Goal: Transaction & Acquisition: Purchase product/service

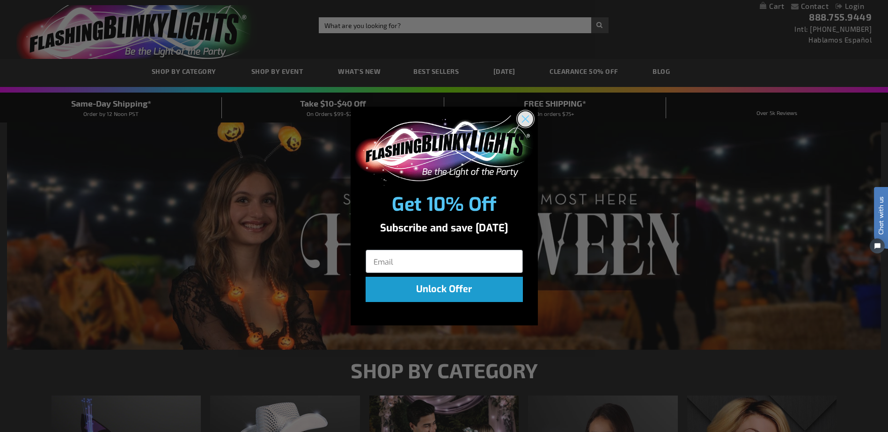
click at [521, 118] on circle "Close dialog" at bounding box center [524, 118] width 15 height 15
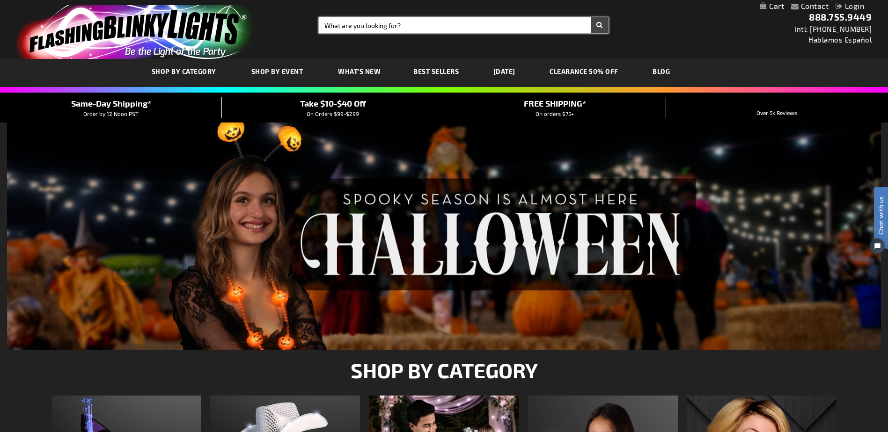
click at [486, 22] on input "Search" at bounding box center [463, 25] width 289 height 16
type input "v"
type input "cowboy hats"
click at [591, 17] on button "Search" at bounding box center [599, 25] width 17 height 16
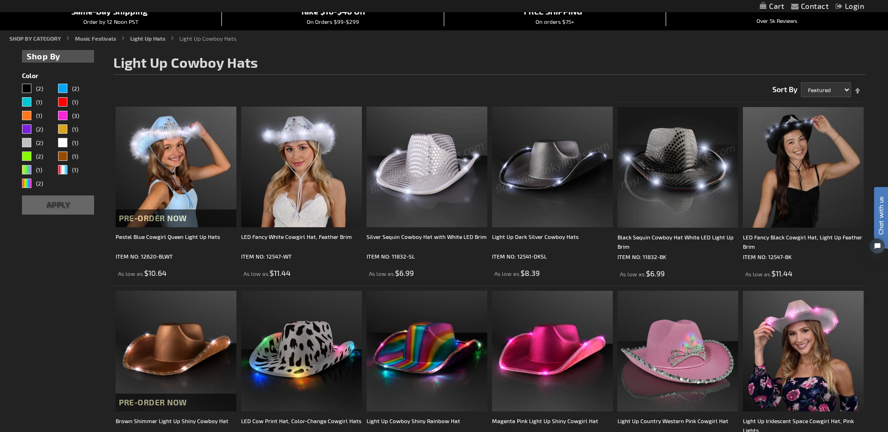
click at [678, 150] on img at bounding box center [677, 167] width 121 height 121
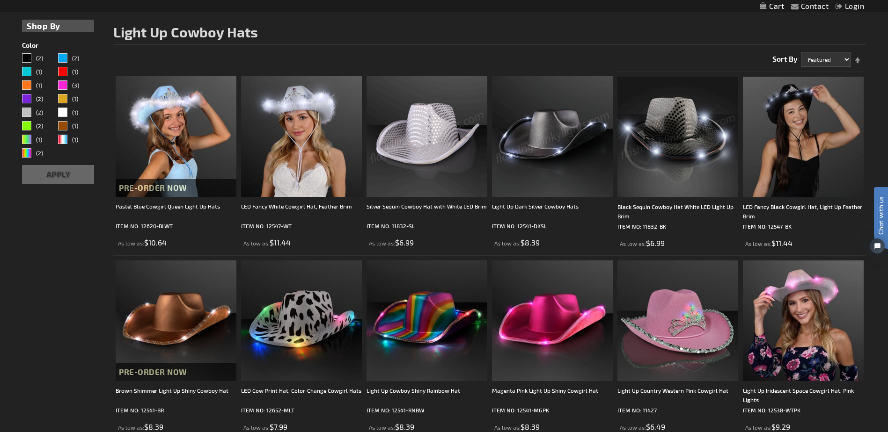
scroll to position [140, 0]
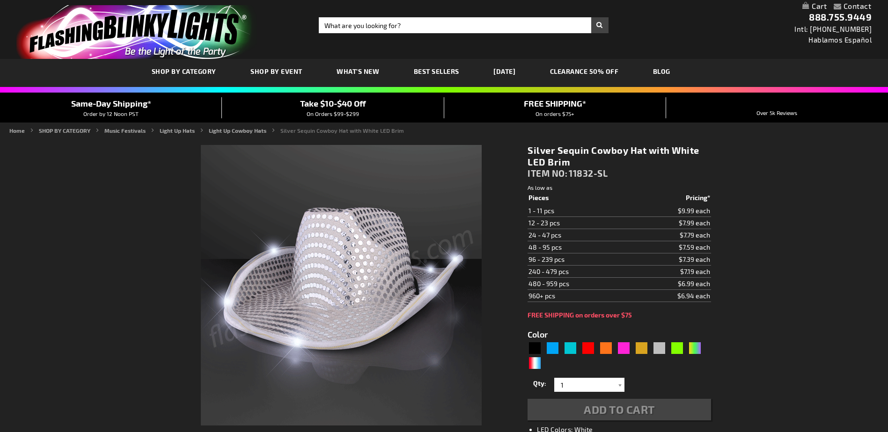
type input "5644"
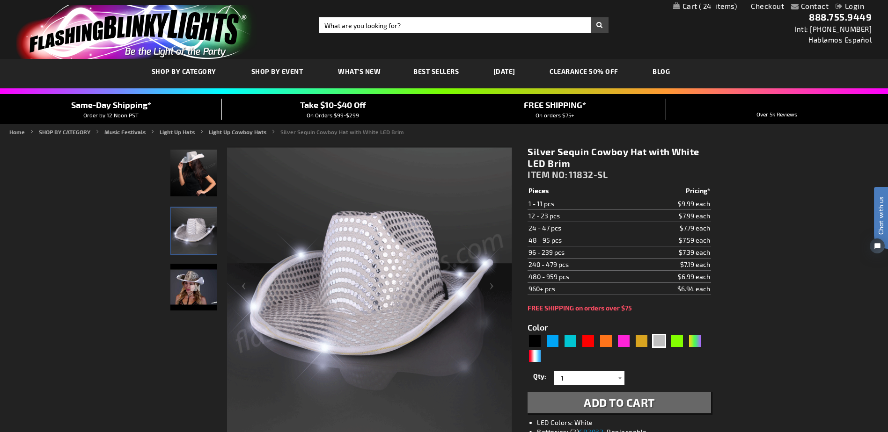
click at [725, 11] on div "Contact Compare Products Checkout Login Skip to Content My Cart 24 24 items My …" at bounding box center [444, 6] width 888 height 12
click at [722, 7] on span "24" at bounding box center [718, 6] width 38 height 8
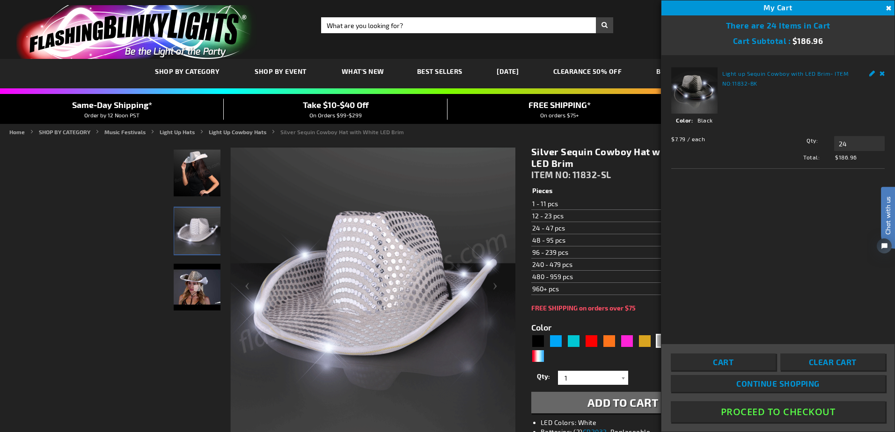
click at [578, 274] on td "480 - 959 pcs" at bounding box center [581, 277] width 101 height 12
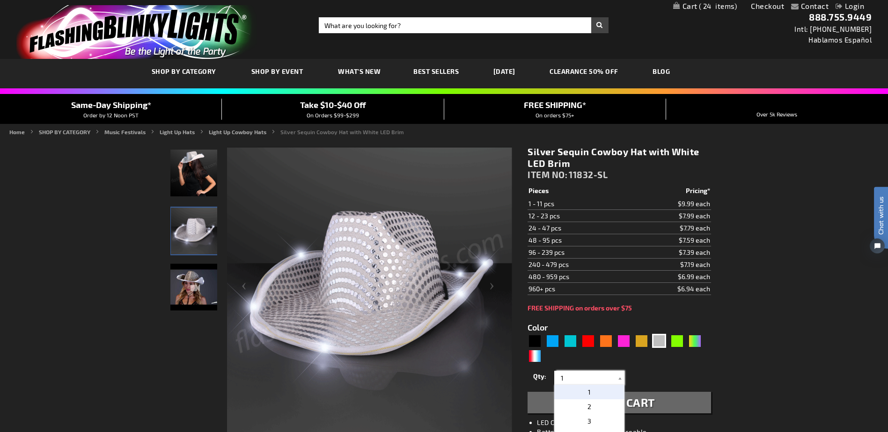
click at [612, 383] on input "1" at bounding box center [590, 378] width 68 height 14
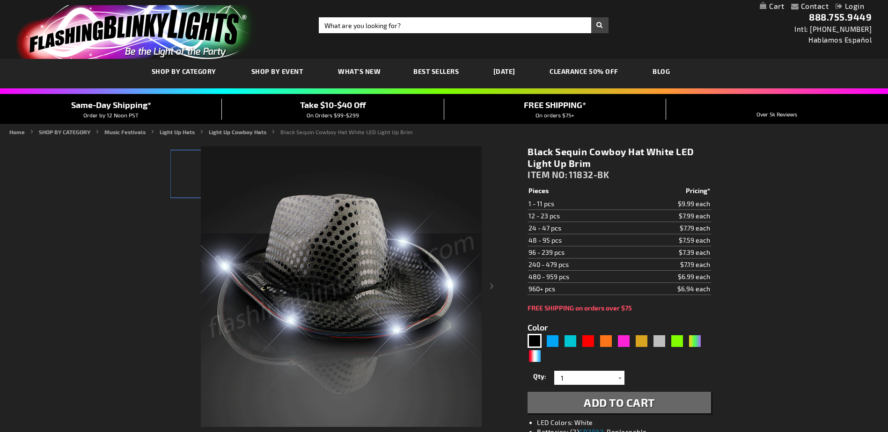
type input "5631"
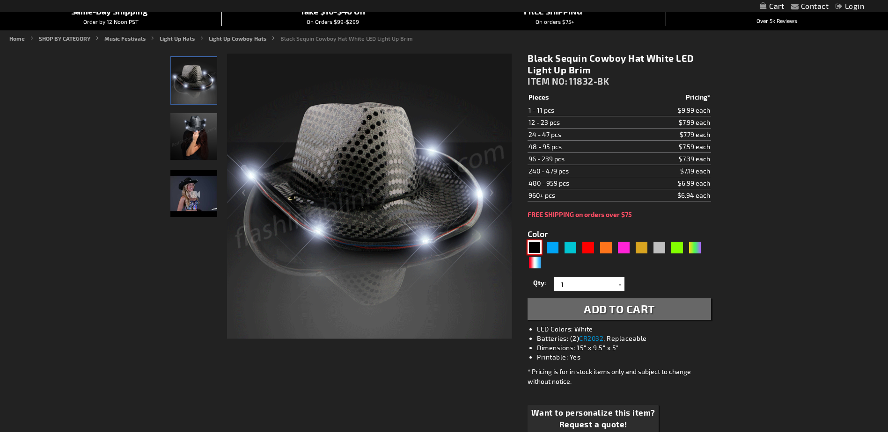
click at [536, 244] on div "Black" at bounding box center [534, 247] width 14 height 14
click at [600, 285] on input "1" at bounding box center [590, 284] width 68 height 14
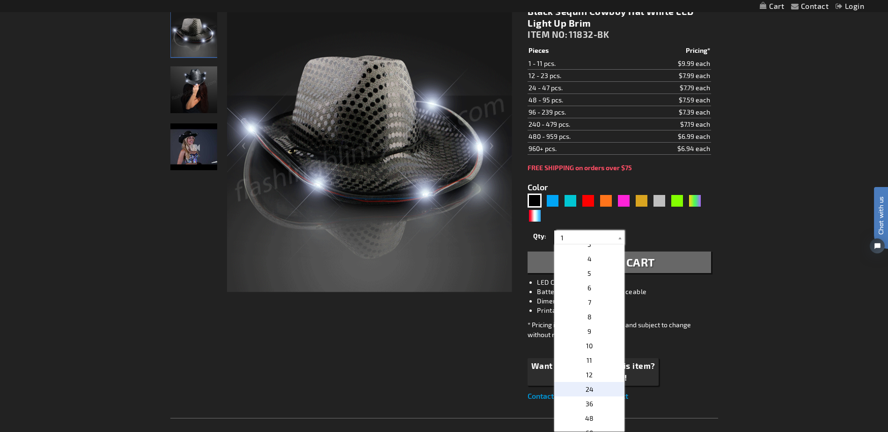
scroll to position [47, 0]
click at [595, 381] on p "24" at bounding box center [589, 379] width 70 height 15
type input "24"
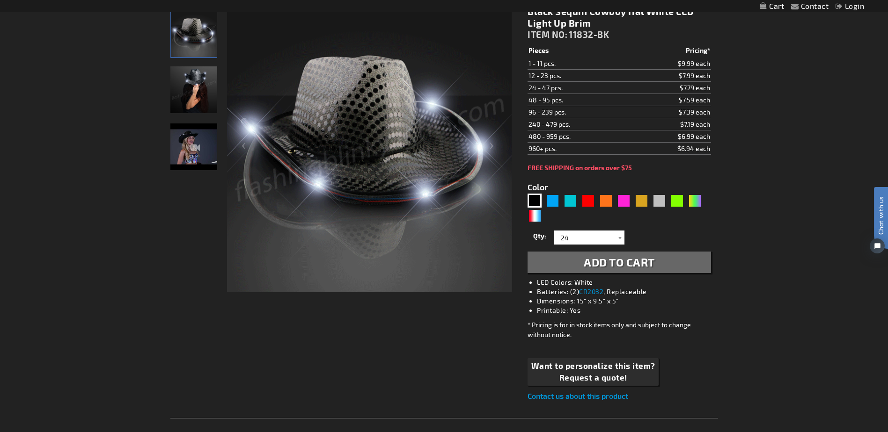
click at [600, 264] on span "Add to Cart" at bounding box center [618, 262] width 71 height 14
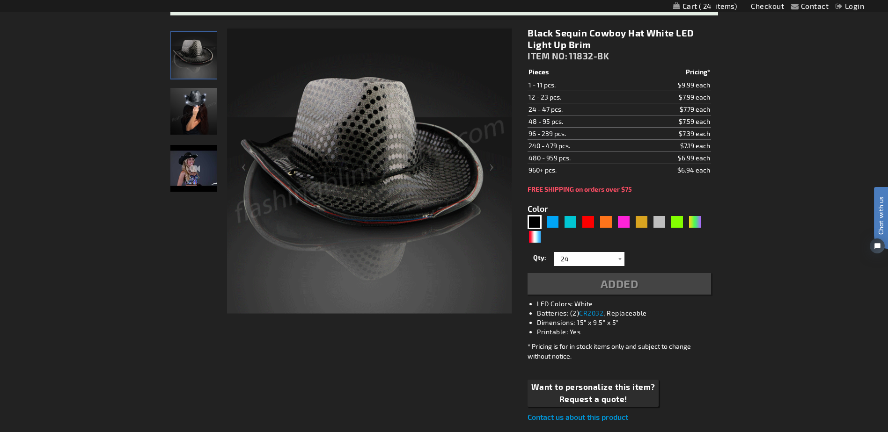
scroll to position [162, 0]
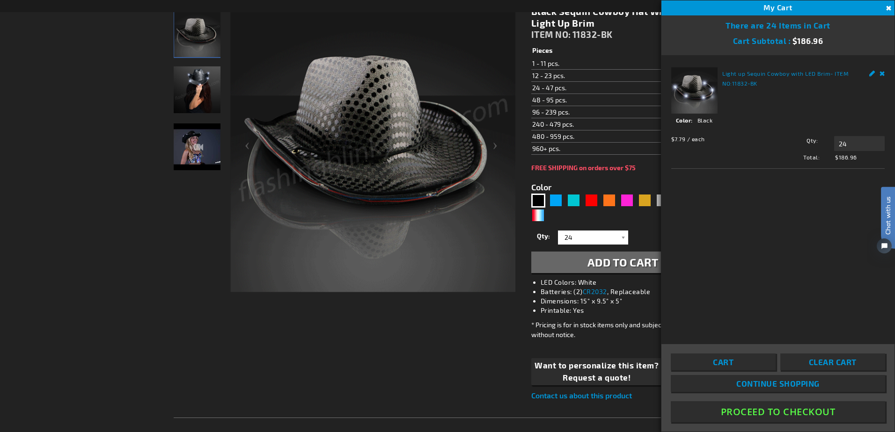
click at [647, 216] on div "5631" at bounding box center [622, 209] width 183 height 30
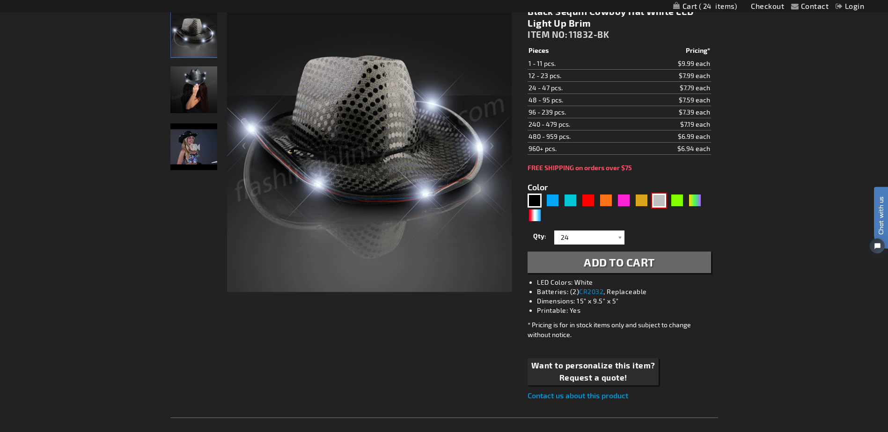
click at [661, 203] on div "Silver" at bounding box center [659, 201] width 14 height 14
type input "5644"
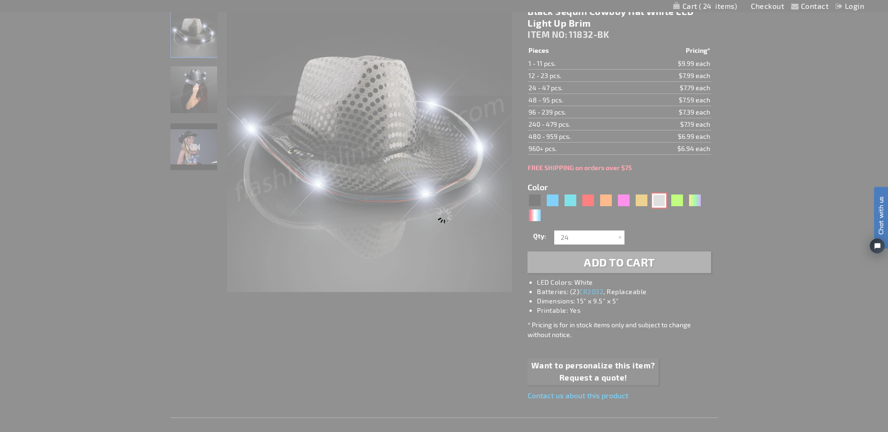
type input "11832-SL"
type input "Customize - Silver Sequin Cowboy Hat with White LED Brim - ITEM NO: 11832-SL"
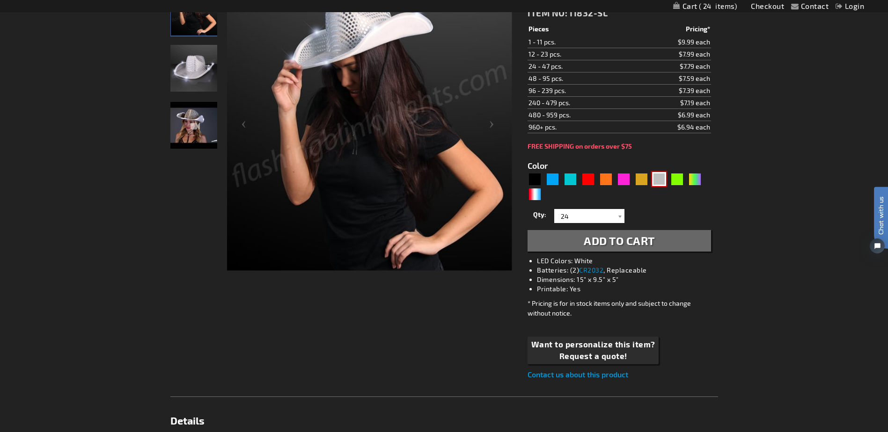
scroll to position [140, 0]
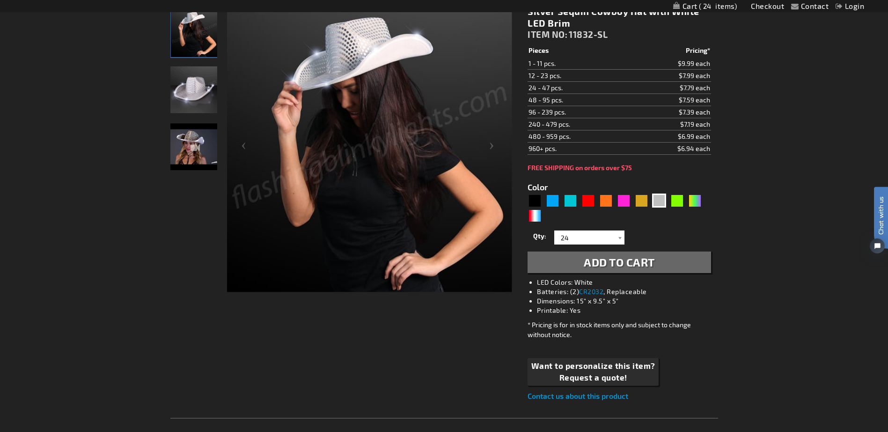
click at [611, 265] on span "Add to Cart" at bounding box center [618, 262] width 71 height 14
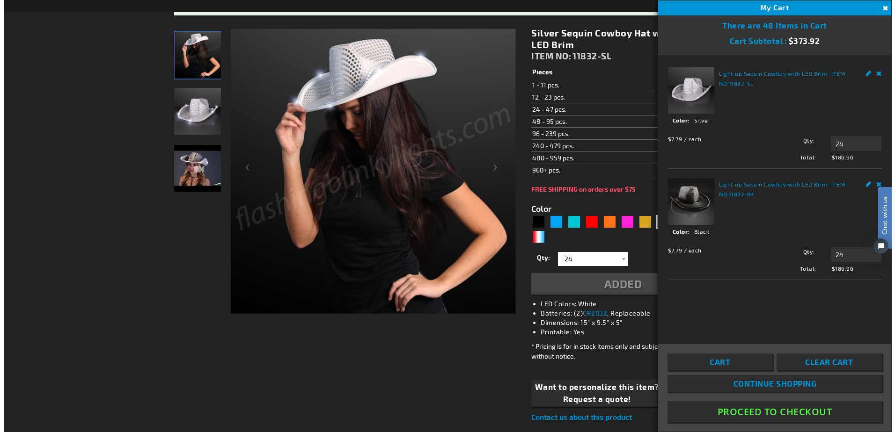
scroll to position [162, 0]
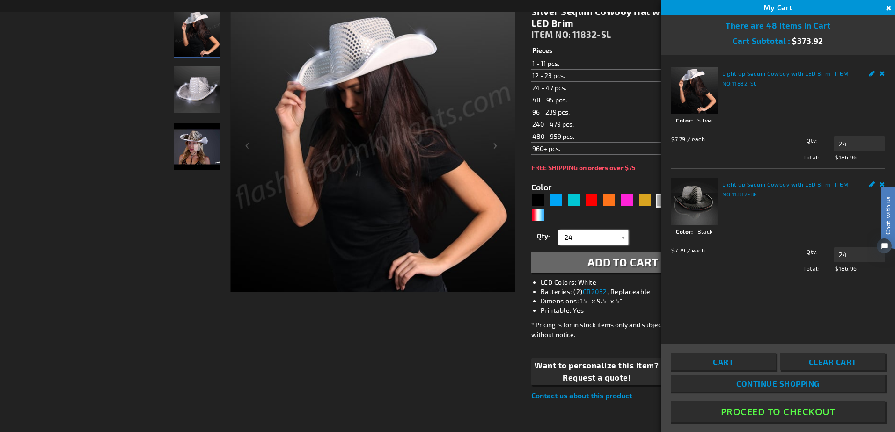
click at [574, 240] on input "24" at bounding box center [594, 238] width 68 height 14
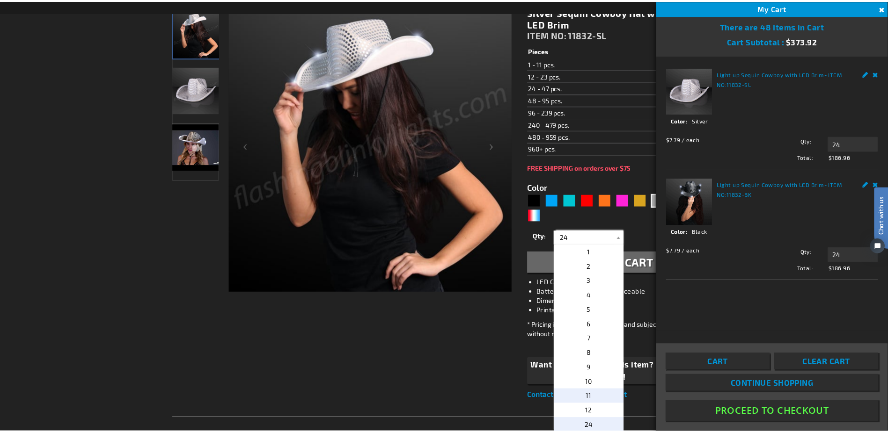
scroll to position [47, 0]
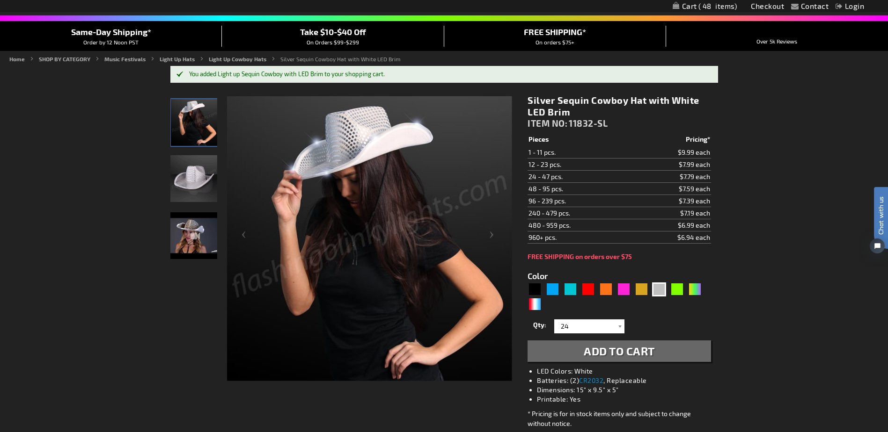
scroll to position [0, 0]
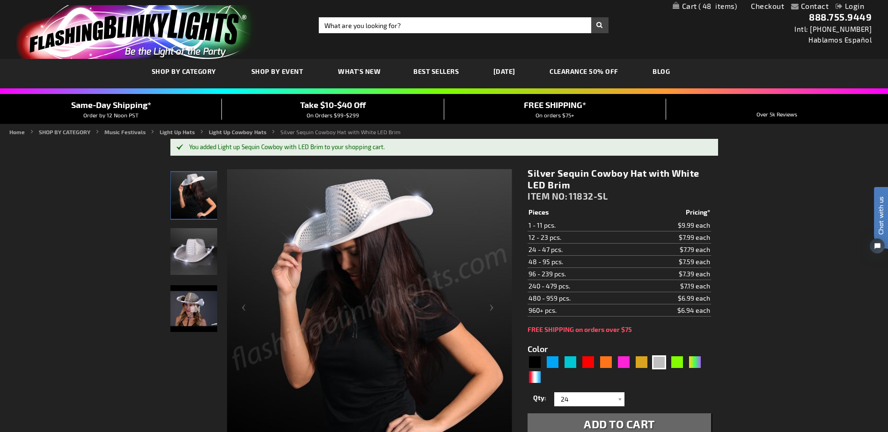
click at [704, 8] on span "48" at bounding box center [717, 6] width 39 height 8
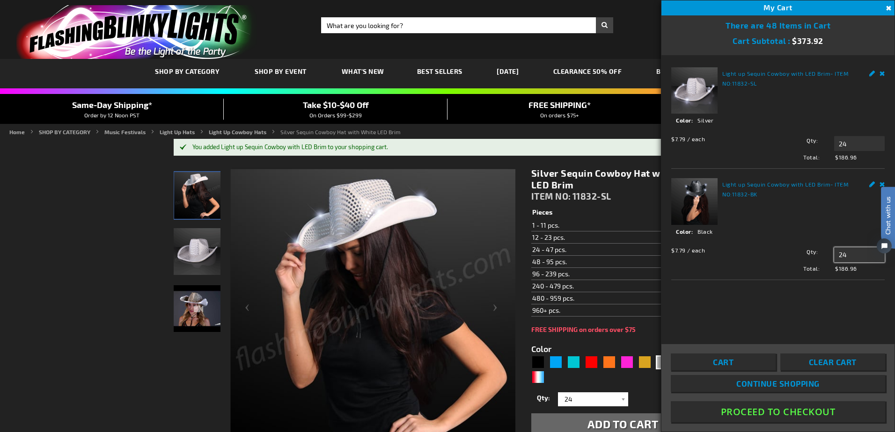
click at [862, 252] on input "24" at bounding box center [859, 254] width 51 height 15
click at [570, 404] on input "24" at bounding box center [594, 400] width 68 height 14
click at [646, 332] on div "FREE SHIPPING on orders over $75" at bounding box center [622, 329] width 183 height 7
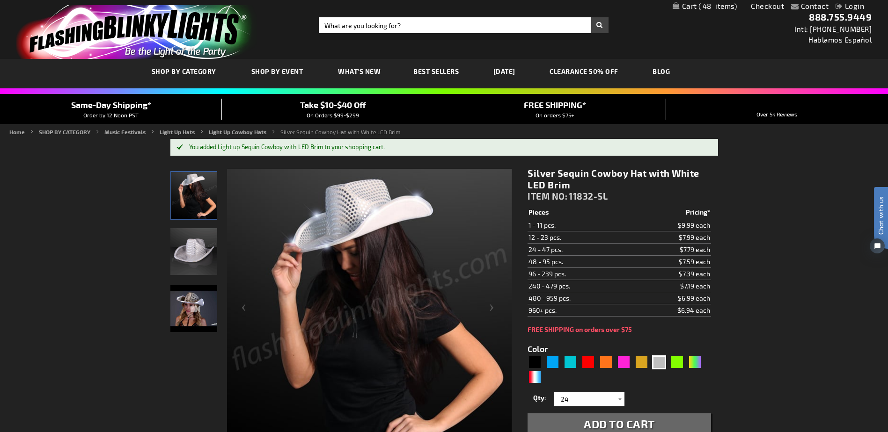
click at [706, 11] on div "Contact Compare Products Checkout Login Skip to Content My Cart 48 48 items My …" at bounding box center [444, 6] width 888 height 12
click at [703, 6] on span "48" at bounding box center [717, 6] width 39 height 8
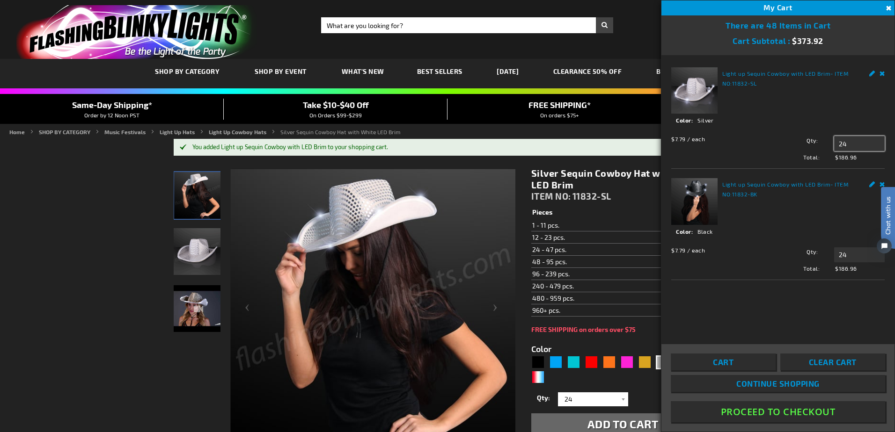
click at [851, 144] on input "24" at bounding box center [859, 143] width 51 height 15
click at [852, 144] on input "24" at bounding box center [859, 143] width 51 height 15
click at [852, 143] on input "24" at bounding box center [859, 143] width 51 height 15
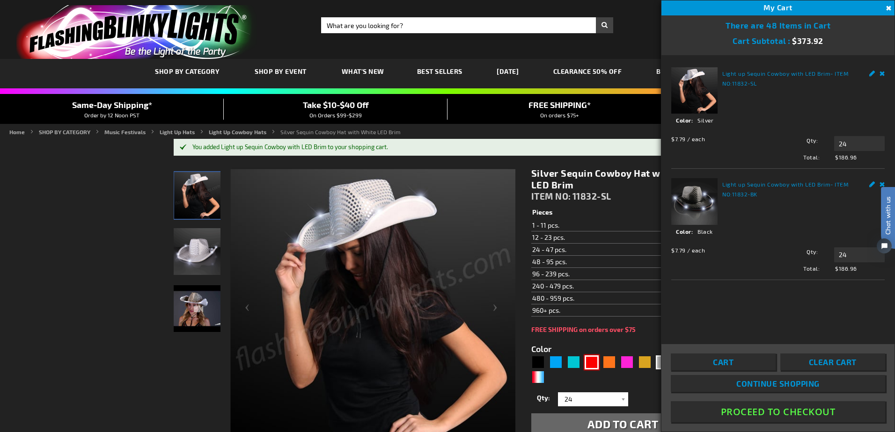
click at [586, 357] on div "Red" at bounding box center [591, 363] width 14 height 14
type input "5641"
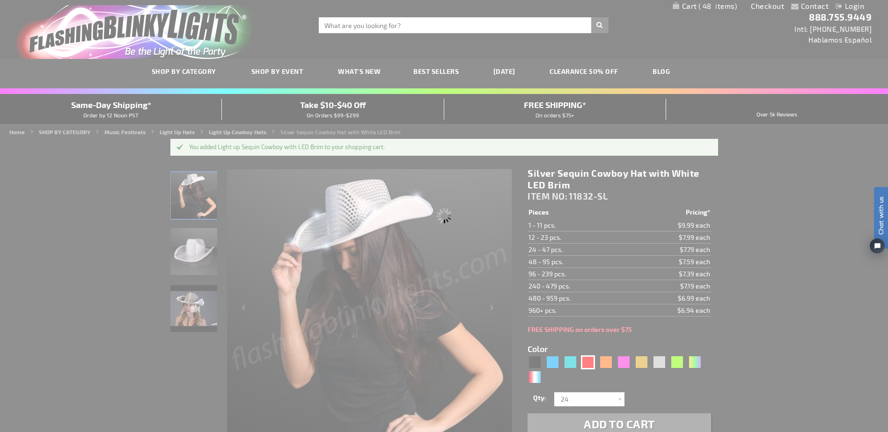
type input "11832-RD"
type input "Customize - Red Sequin Cowboy Hat with Red LED Brim - ITEM NO: 11832-RD"
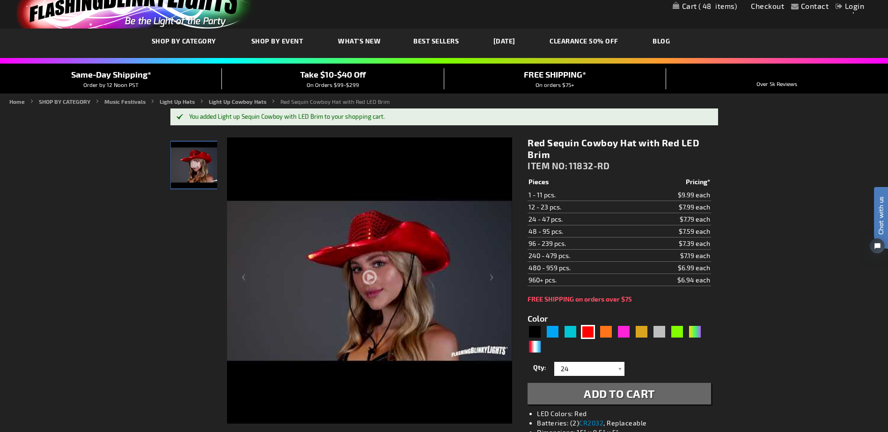
scroll to position [47, 0]
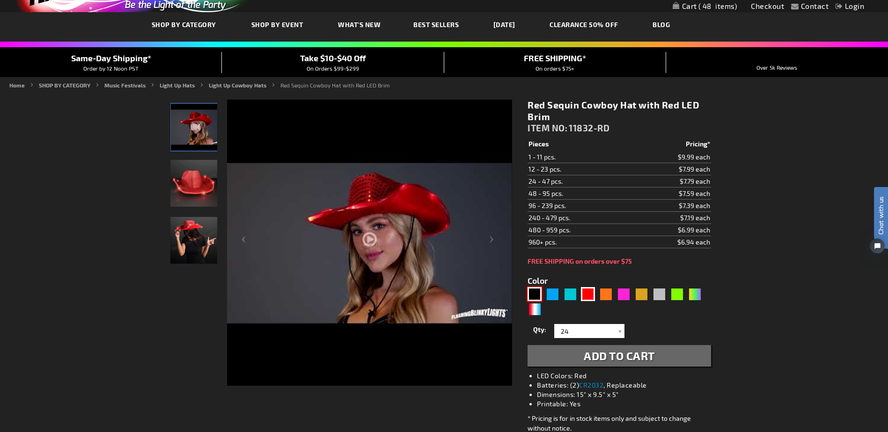
click at [536, 291] on div "Black" at bounding box center [534, 294] width 14 height 14
type input "5631"
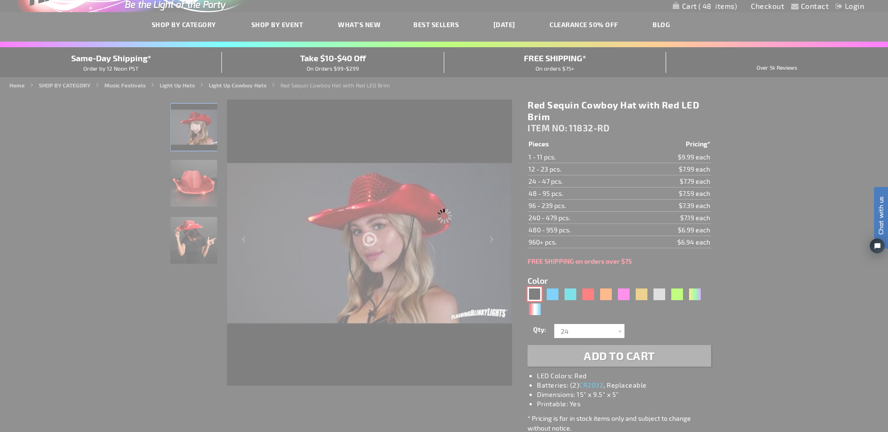
type input "11832-BK"
type input "Customize - Black Sequin Cowboy Hat White LED Light Up Brim - ITEM NO: 11832-BK"
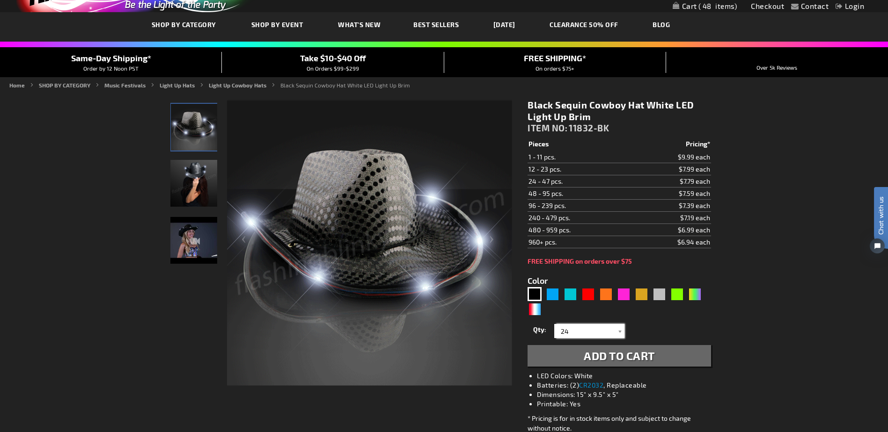
click at [589, 330] on input "24" at bounding box center [590, 331] width 68 height 14
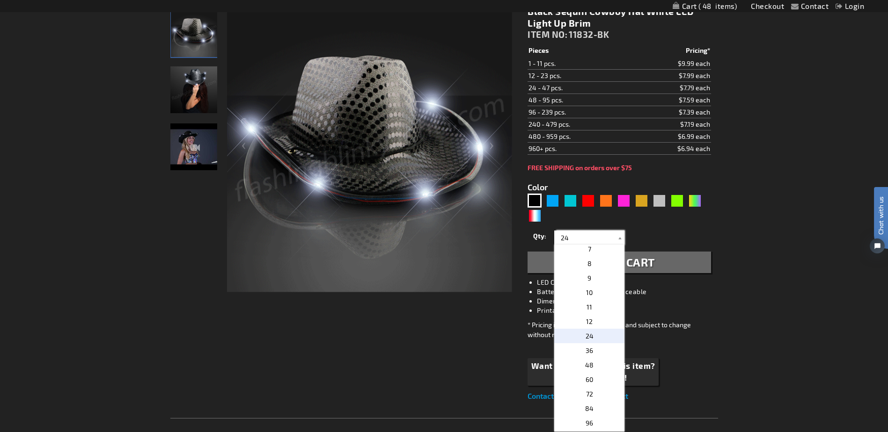
scroll to position [94, 0]
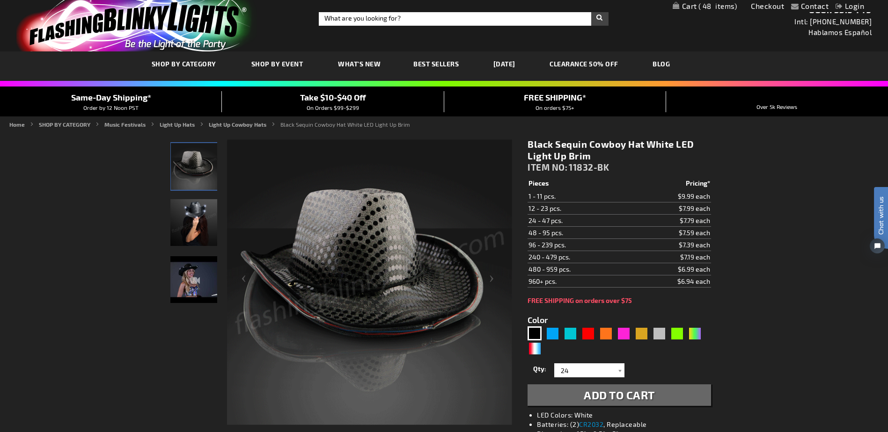
scroll to position [0, 0]
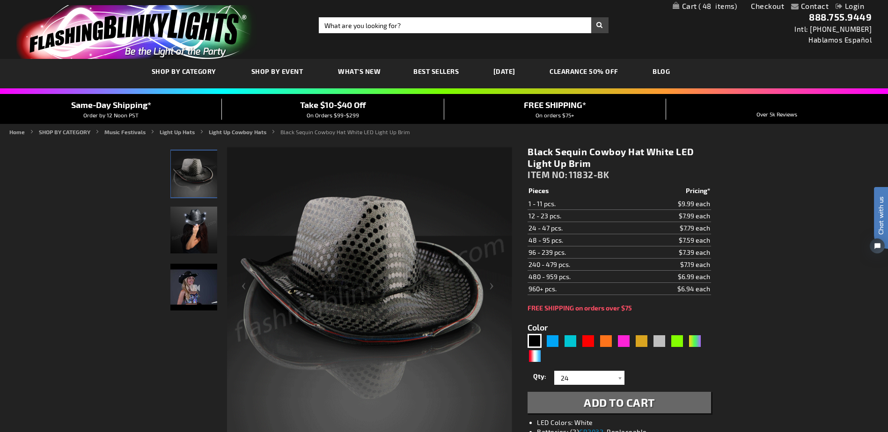
click at [716, 6] on span "48" at bounding box center [717, 6] width 39 height 8
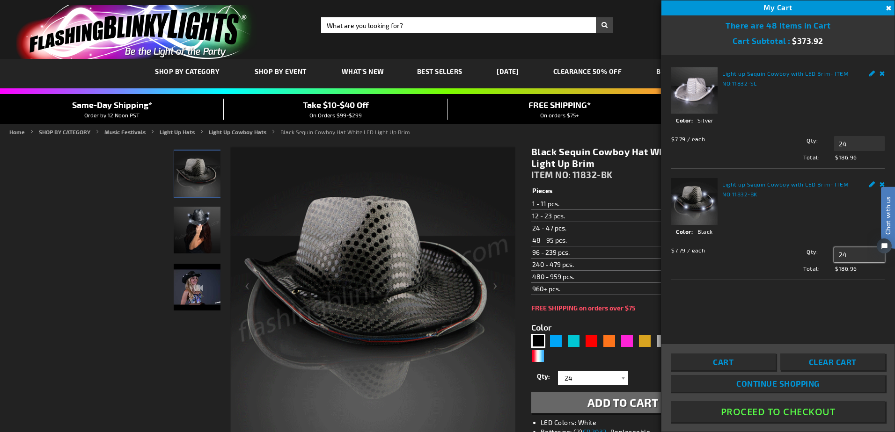
click at [851, 256] on input "24" at bounding box center [859, 254] width 51 height 15
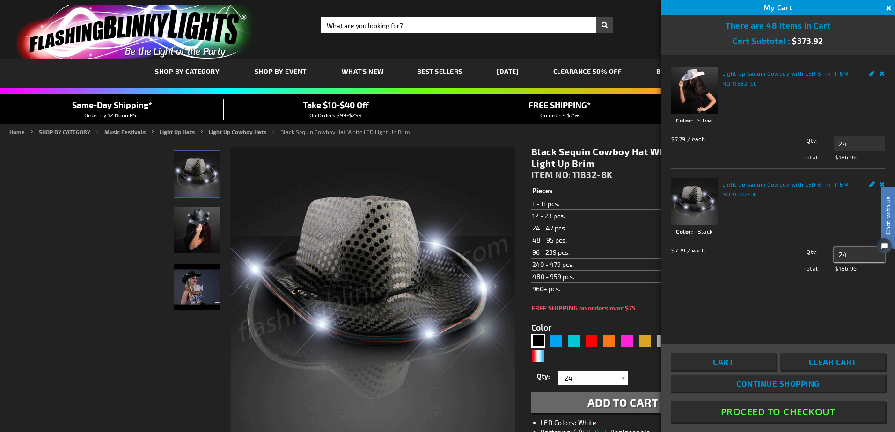
type input "2"
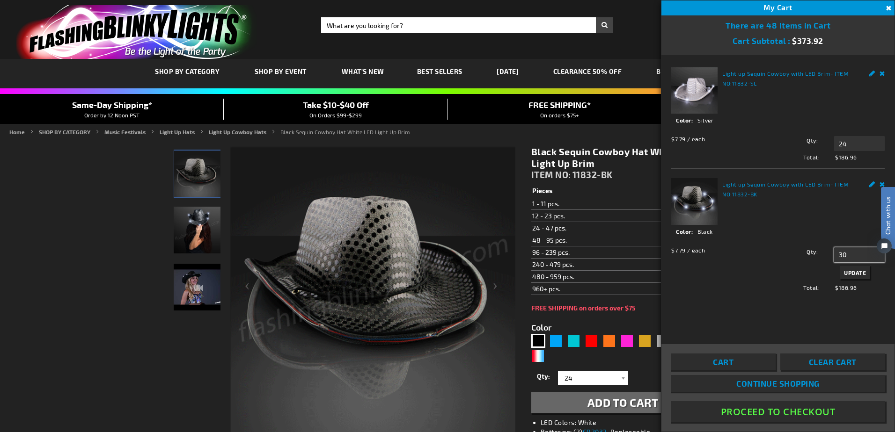
type input "30"
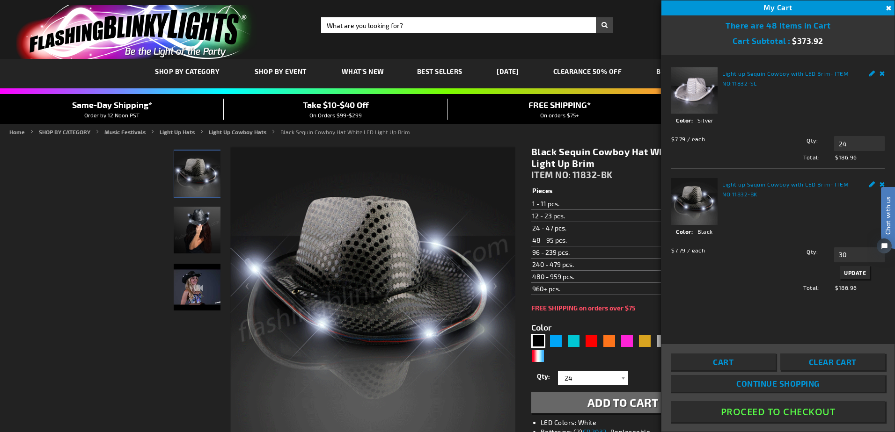
click at [848, 271] on span "Update" at bounding box center [855, 272] width 22 height 7
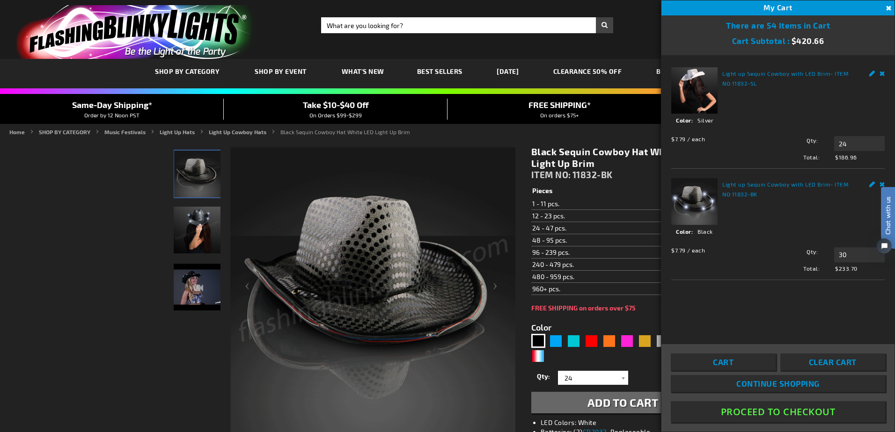
click at [779, 290] on div "Light up Sequin Cowboy with LED Brim - ITEM NO: 11832-SL See Details Options De…" at bounding box center [777, 193] width 233 height 277
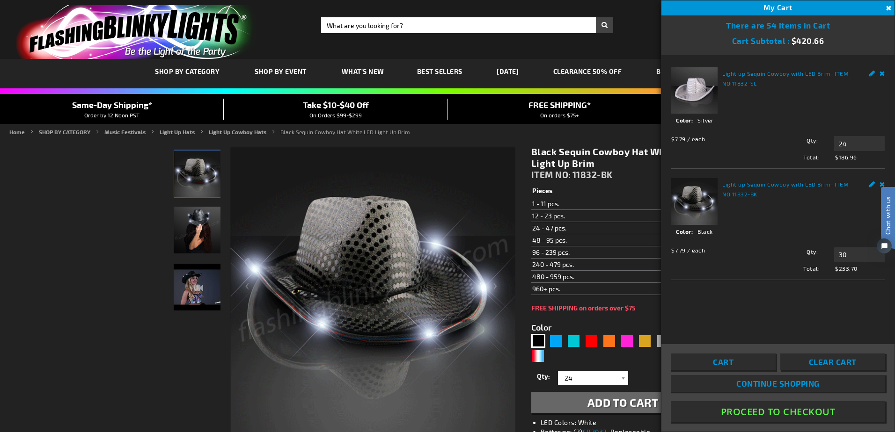
click at [777, 412] on button "Proceed To Checkout" at bounding box center [777, 411] width 214 height 21
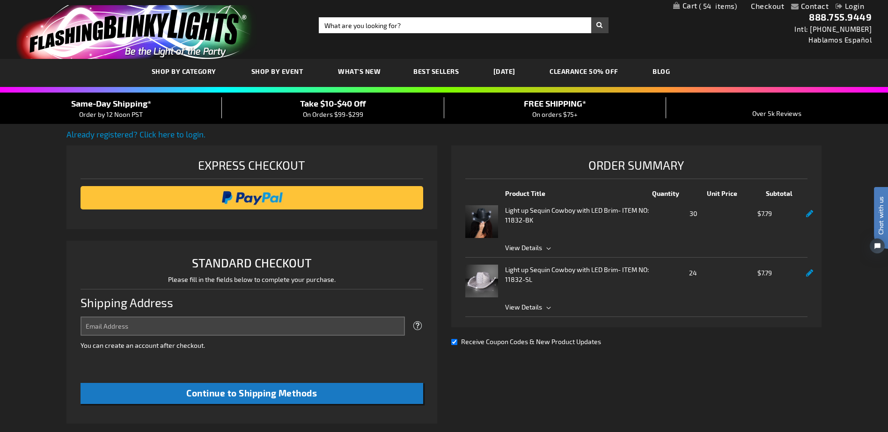
select select "US"
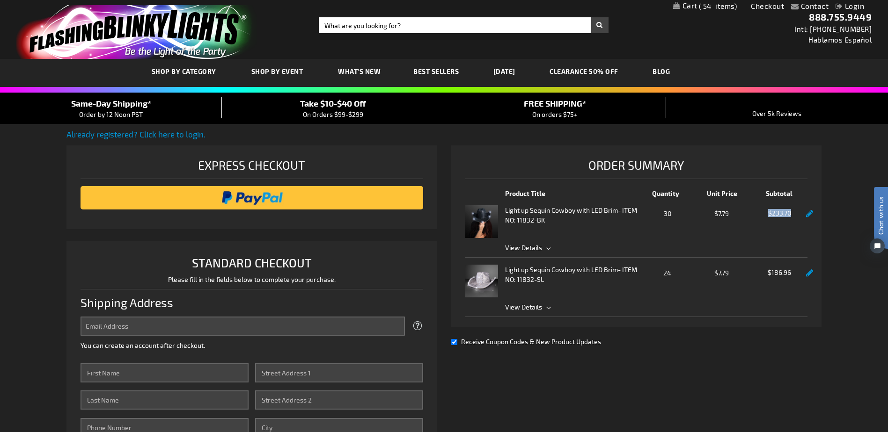
drag, startPoint x: 764, startPoint y: 212, endPoint x: 791, endPoint y: 216, distance: 27.0
click at [791, 216] on span "$233.70" at bounding box center [779, 213] width 47 height 7
copy span "$233.70"
drag, startPoint x: 767, startPoint y: 273, endPoint x: 789, endPoint y: 278, distance: 23.0
click at [789, 278] on div "$186.96" at bounding box center [777, 285] width 52 height 33
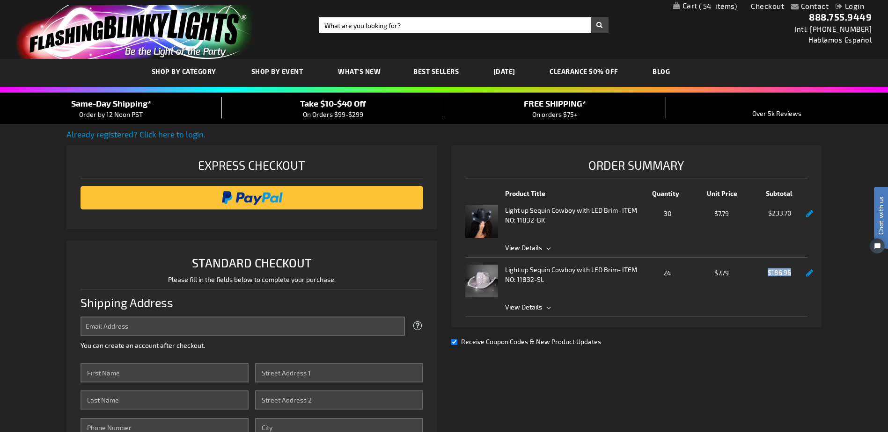
copy span "$186.96"
